Goal: Transaction & Acquisition: Register for event/course

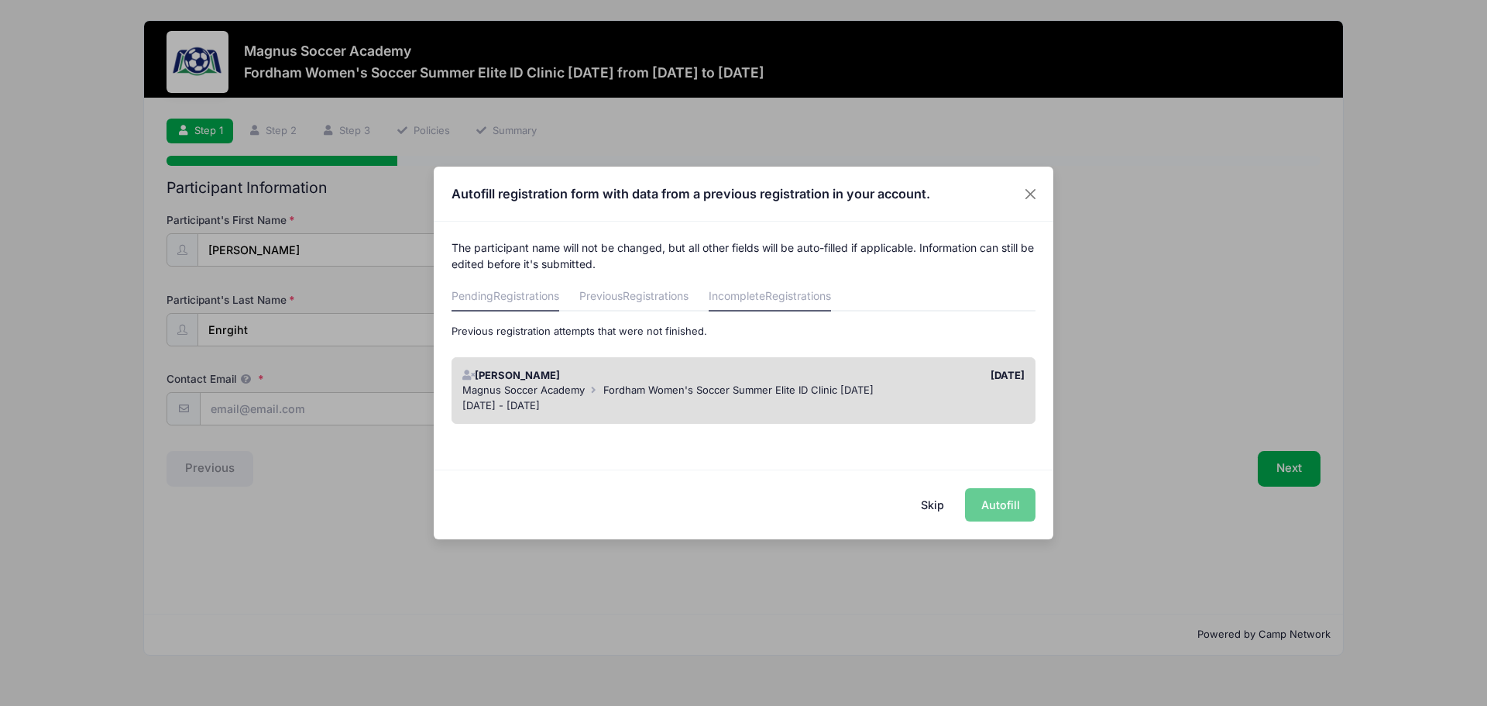
click at [530, 301] on span "Registrations" at bounding box center [526, 295] width 66 height 13
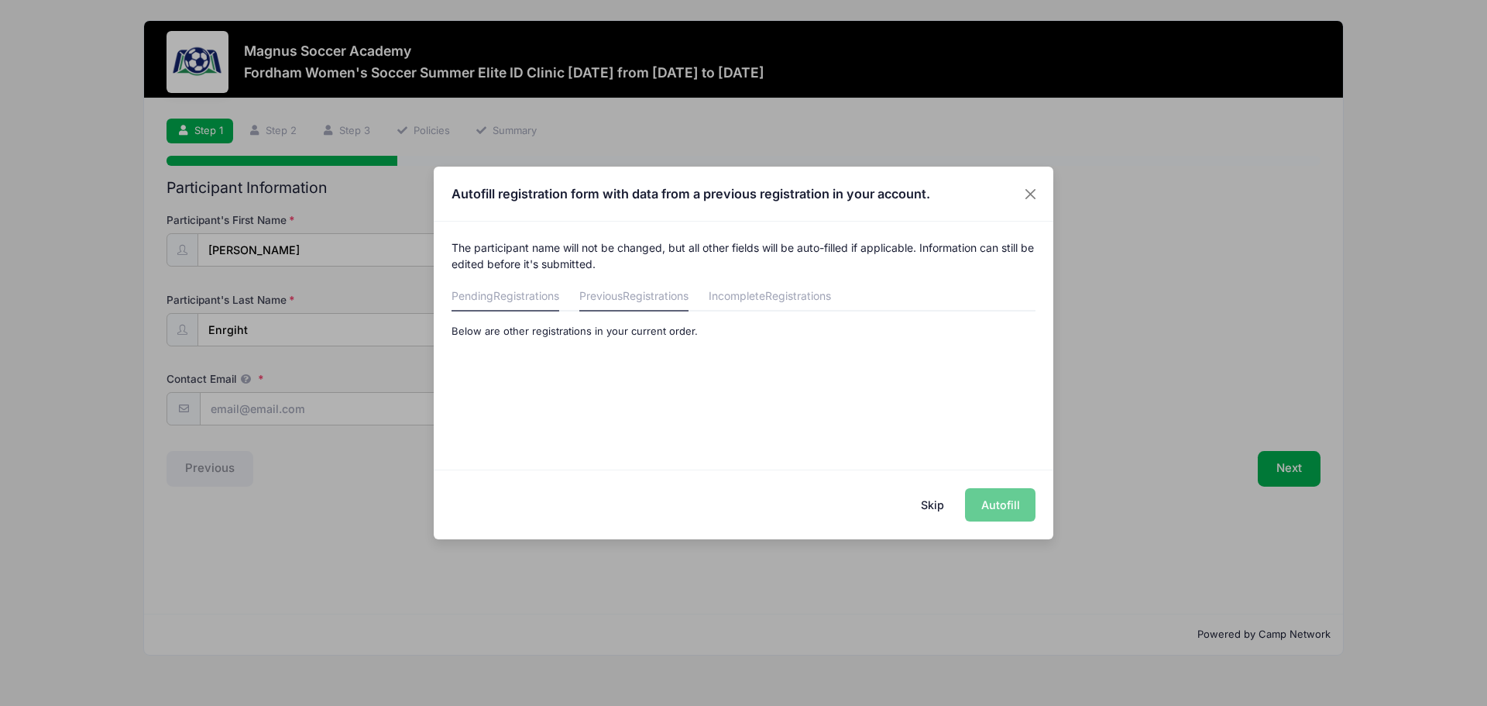
click at [593, 291] on link "Previous Registrations" at bounding box center [633, 298] width 109 height 28
click at [818, 291] on span "Registrations" at bounding box center [798, 295] width 66 height 13
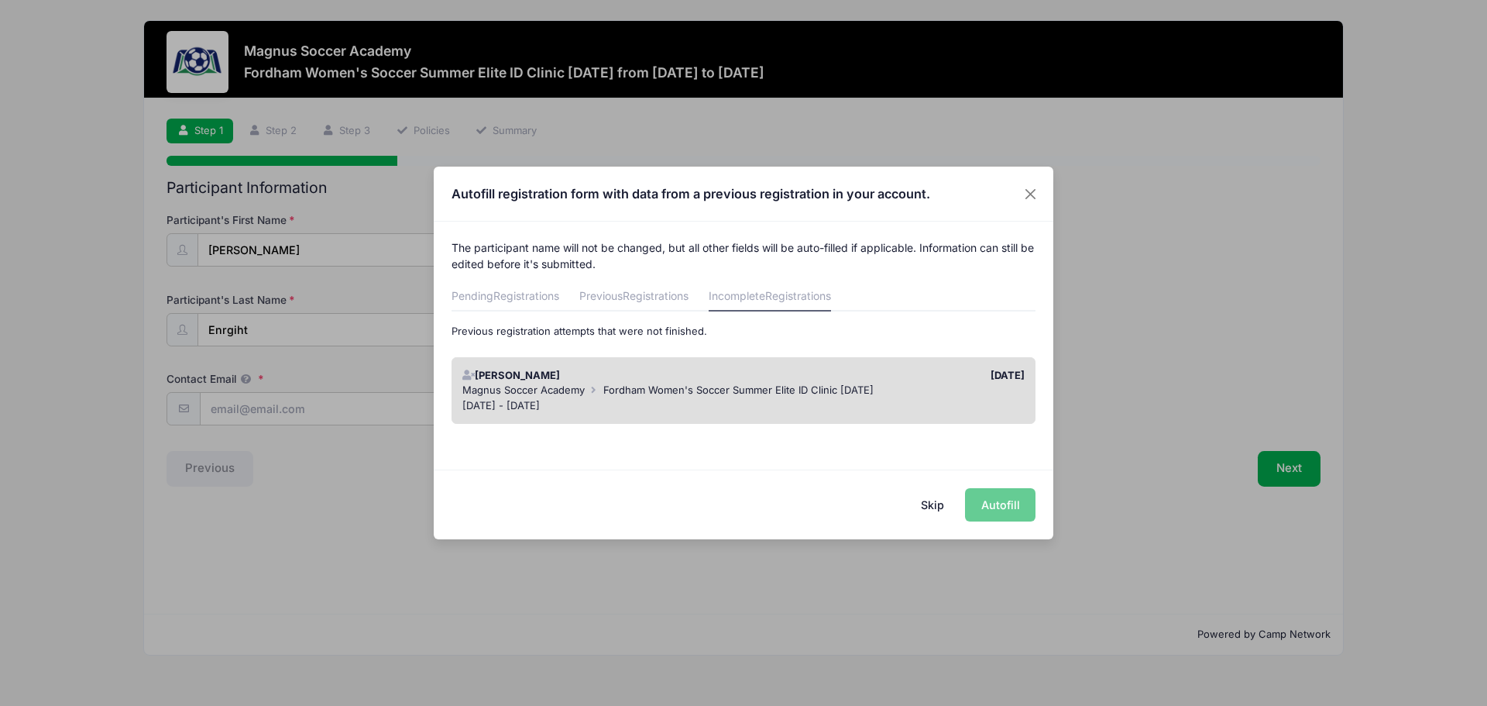
click at [937, 510] on button "Skip" at bounding box center [933, 504] width 55 height 33
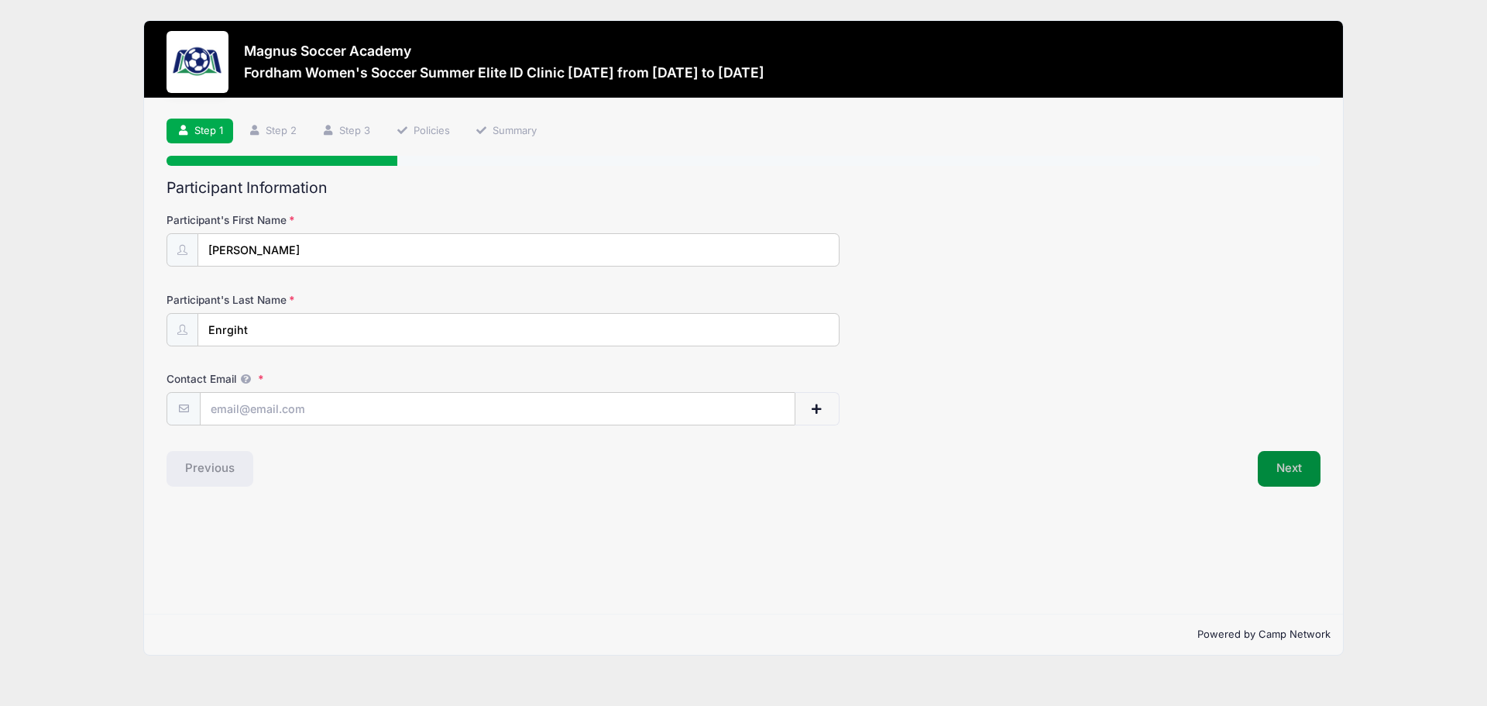
click at [1291, 469] on button "Next" at bounding box center [1289, 469] width 63 height 36
click at [368, 418] on input "Contact Email" at bounding box center [498, 409] width 594 height 33
type input "oenright762@gmail.com"
click at [1300, 475] on button "Next" at bounding box center [1289, 469] width 63 height 36
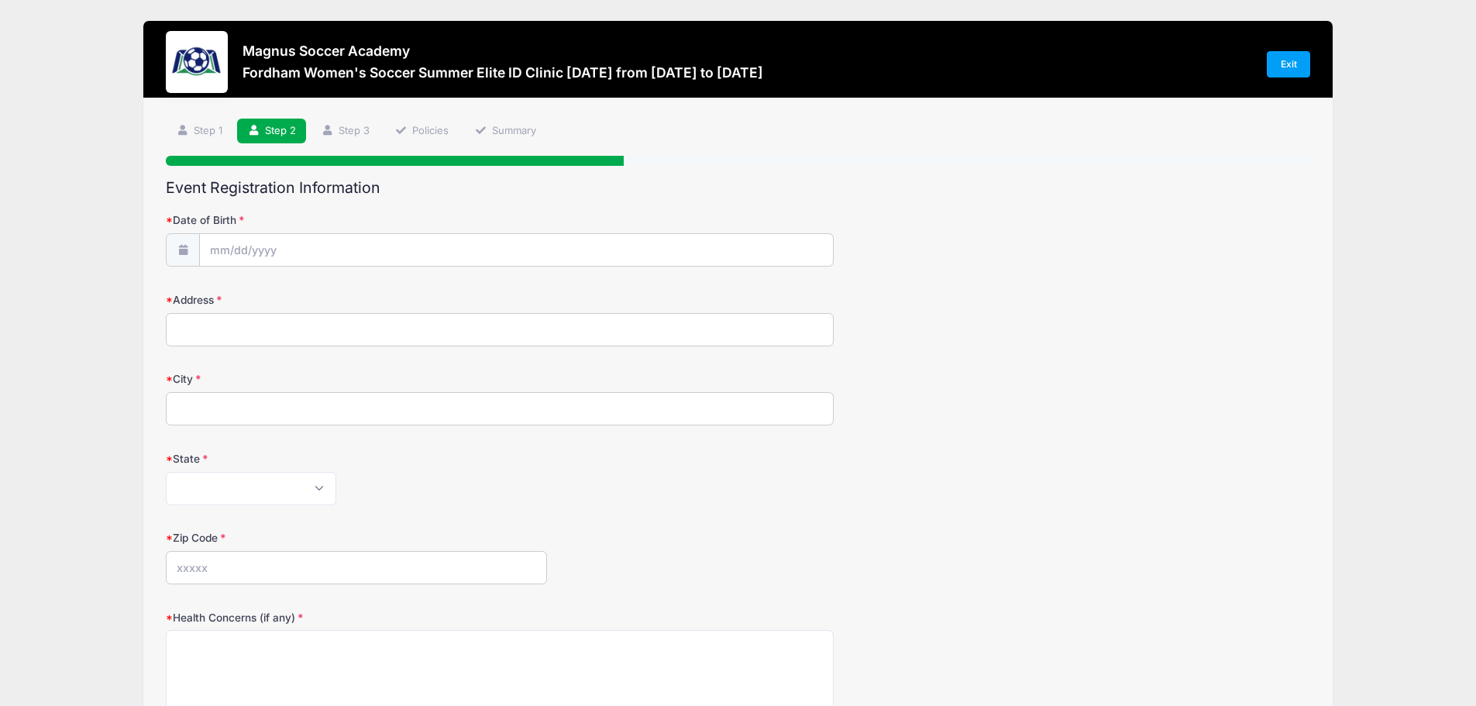
drag, startPoint x: 363, startPoint y: 68, endPoint x: 304, endPoint y: 66, distance: 58.9
click at [357, 69] on h3 "Fordham Women's Soccer Summer Elite ID Clinic November 24th, 2025 from 11/24 to…" at bounding box center [502, 72] width 521 height 16
click at [201, 61] on div at bounding box center [197, 62] width 62 height 62
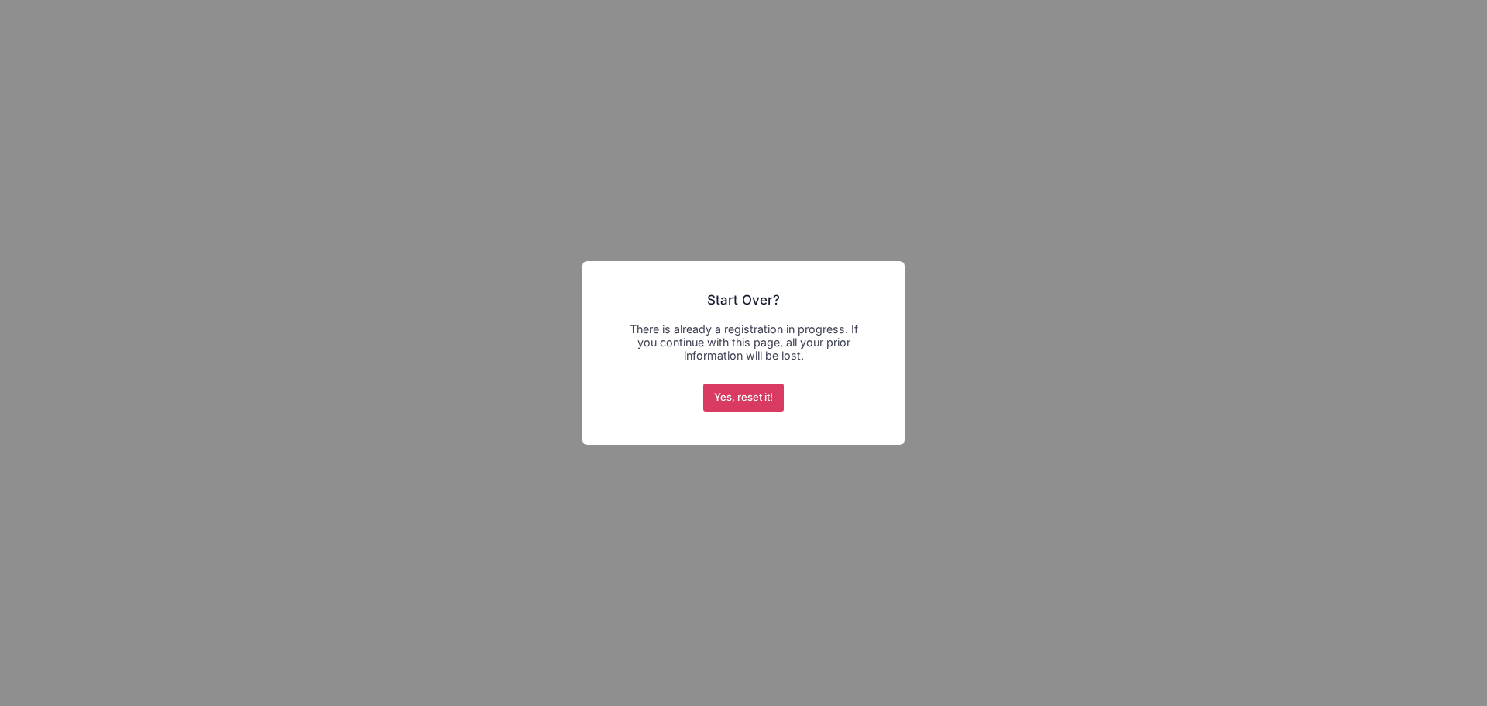
click at [756, 402] on button "Yes, reset it!" at bounding box center [743, 397] width 81 height 28
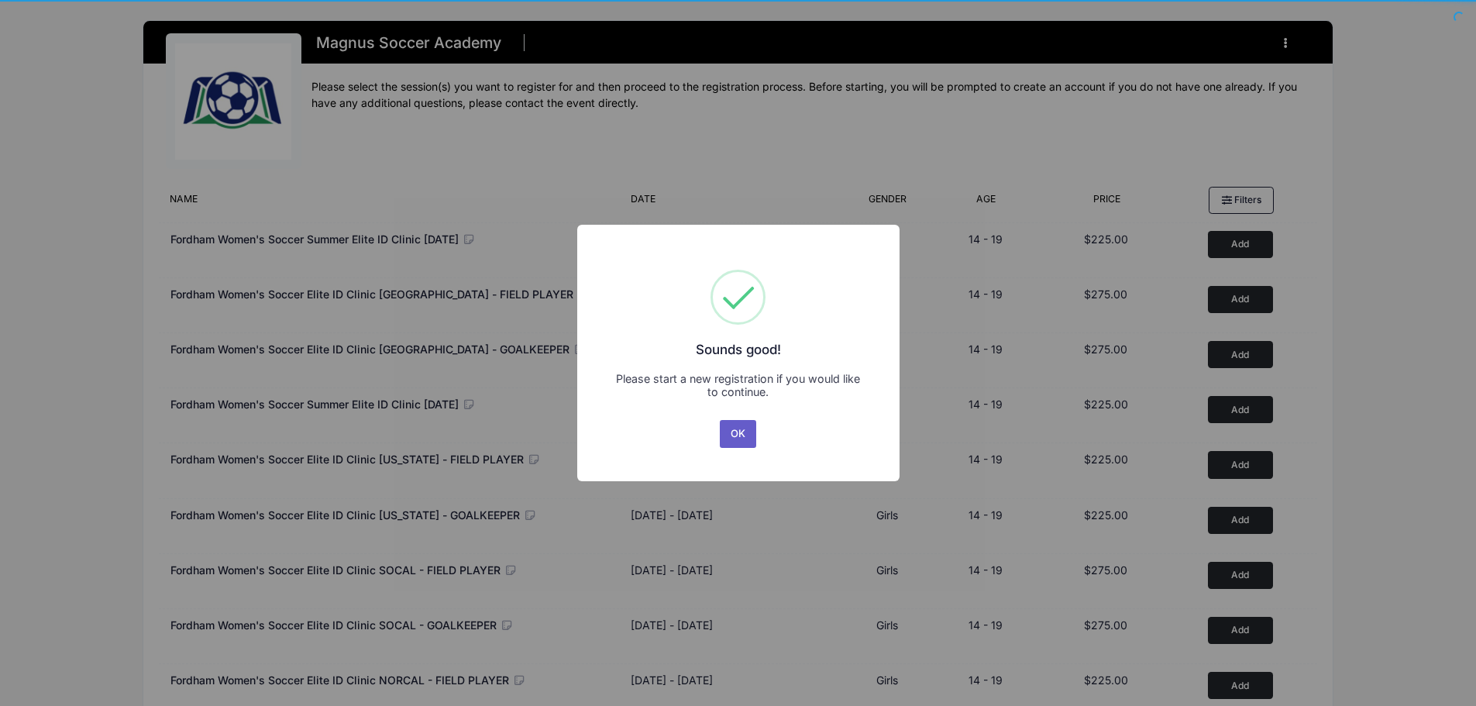
click at [740, 438] on button "OK" at bounding box center [738, 434] width 37 height 28
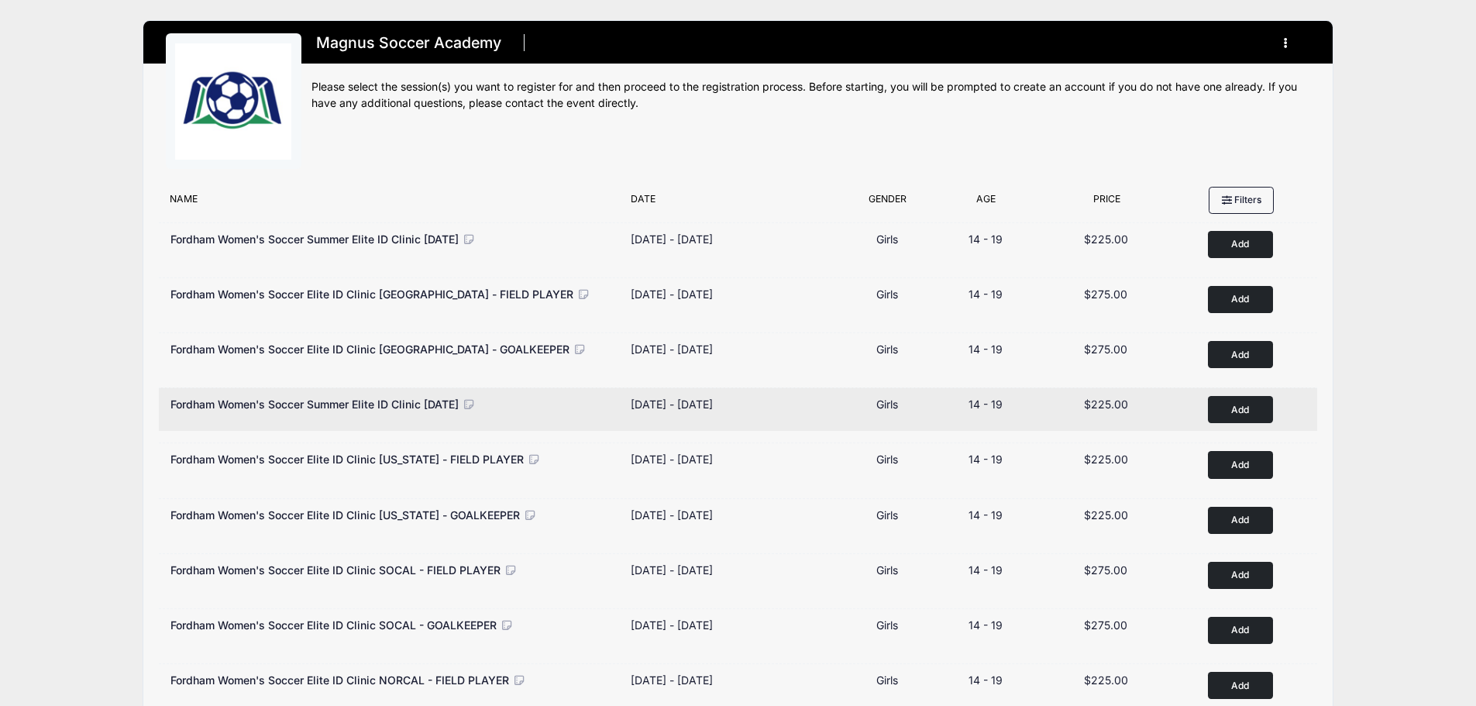
click at [476, 409] on icon at bounding box center [469, 404] width 14 height 11
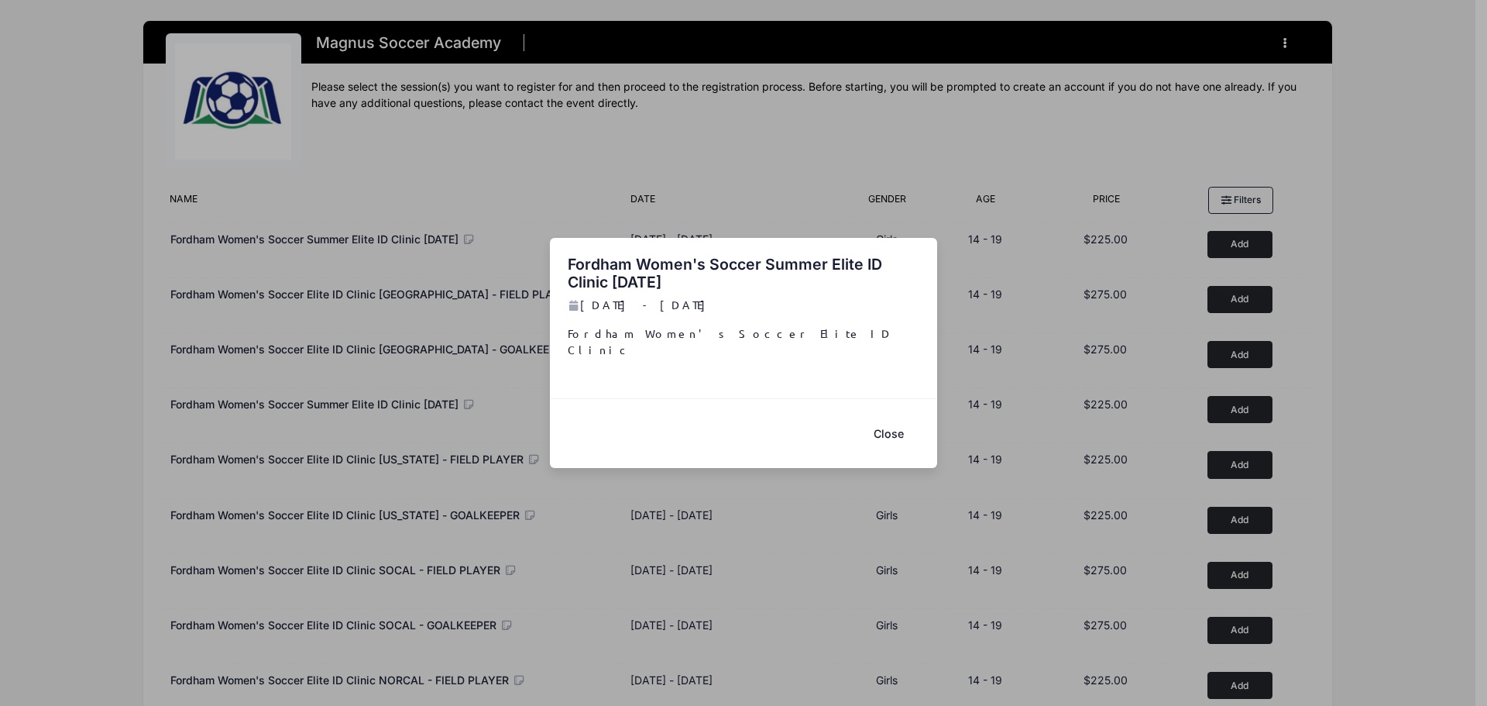
click at [613, 347] on p "Fordham Women's Soccer Elite ID Clinic" at bounding box center [744, 341] width 352 height 33
